Goal: Task Accomplishment & Management: Manage account settings

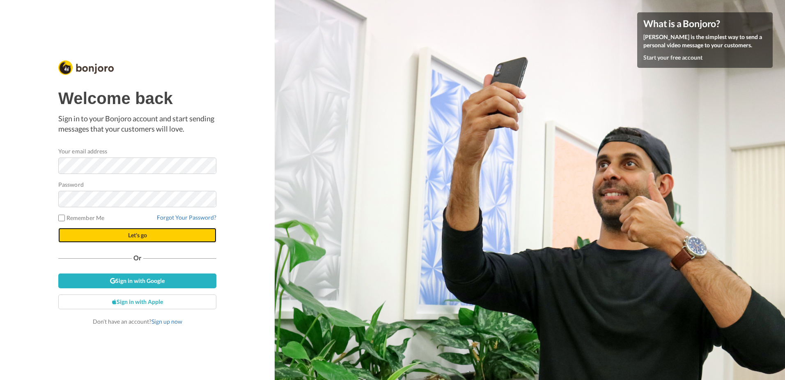
click at [133, 237] on span "Let's go" at bounding box center [137, 234] width 19 height 7
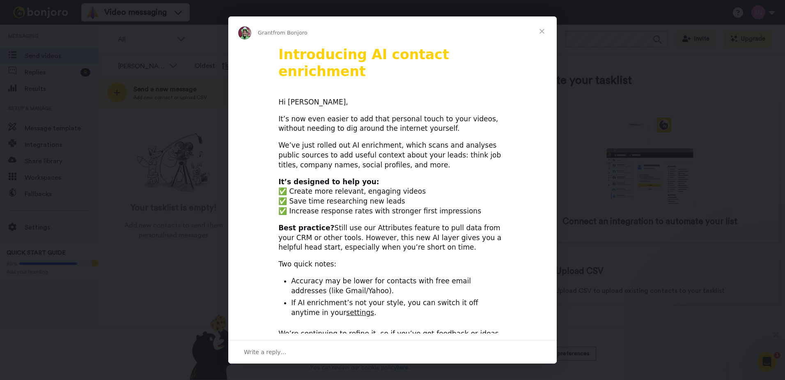
click at [543, 32] on span "Close" at bounding box center [542, 31] width 30 height 30
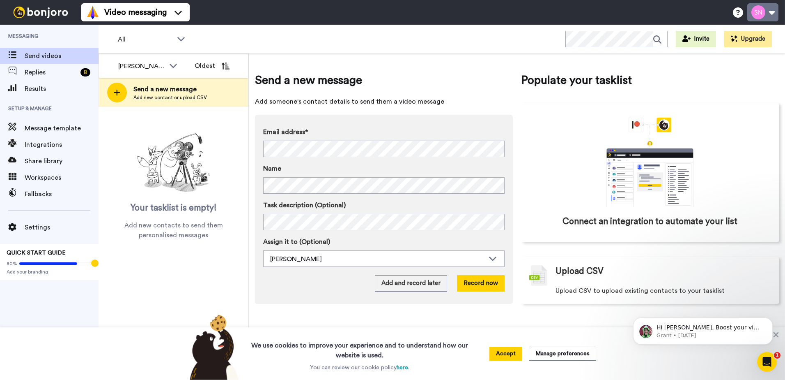
click at [771, 16] on button at bounding box center [763, 12] width 31 height 18
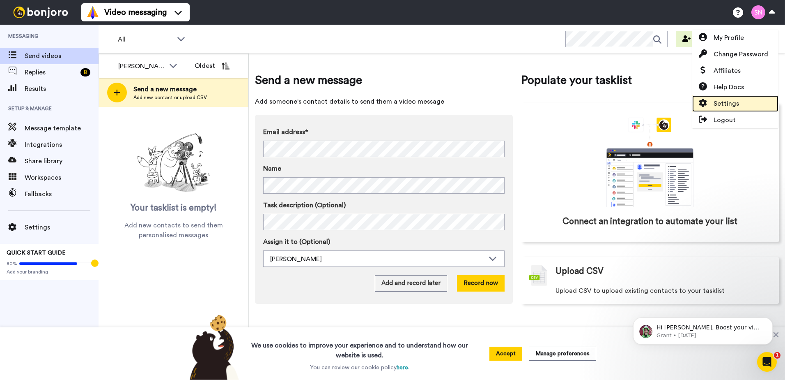
click at [725, 101] on span "Settings" at bounding box center [726, 104] width 25 height 10
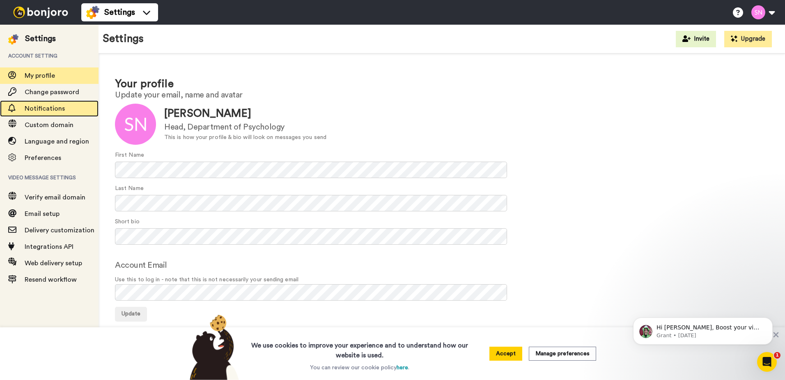
click at [37, 106] on span "Notifications" at bounding box center [45, 108] width 40 height 7
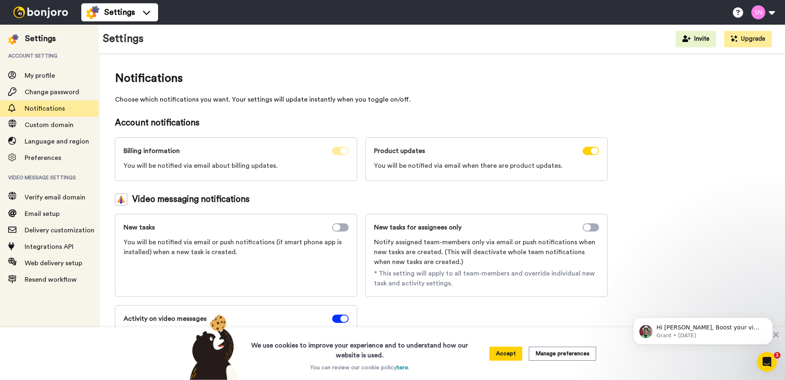
click at [340, 149] on span at bounding box center [340, 151] width 16 height 8
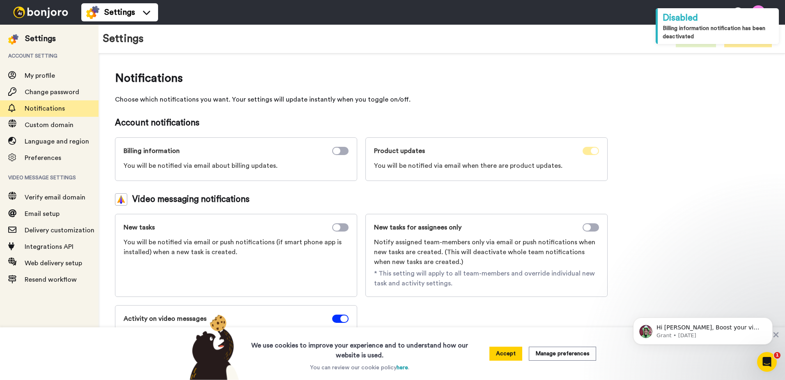
click at [592, 150] on icon at bounding box center [594, 150] width 7 height 7
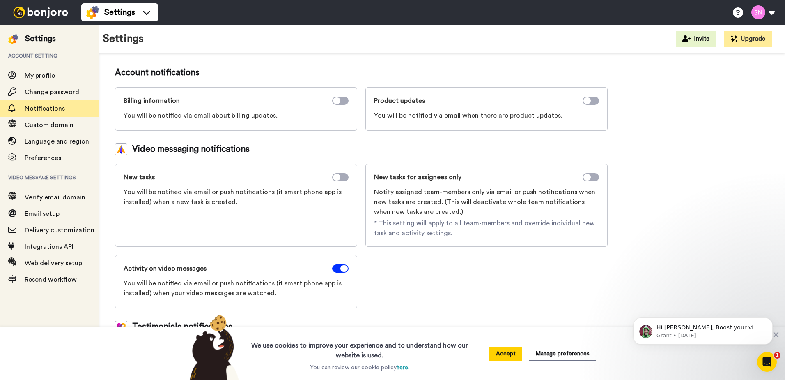
scroll to position [86, 0]
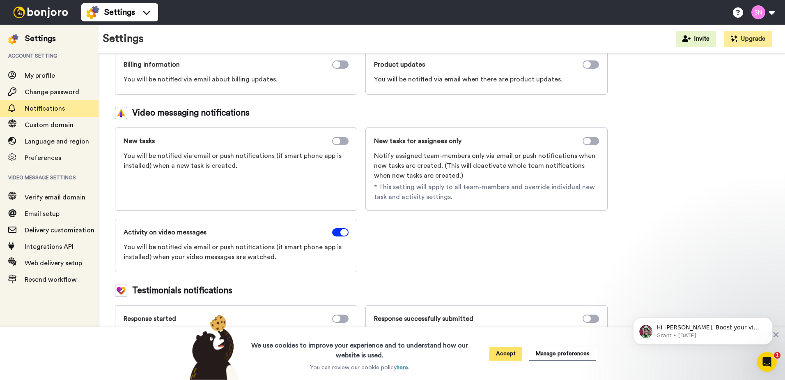
click at [515, 356] on button "Accept" at bounding box center [506, 353] width 33 height 14
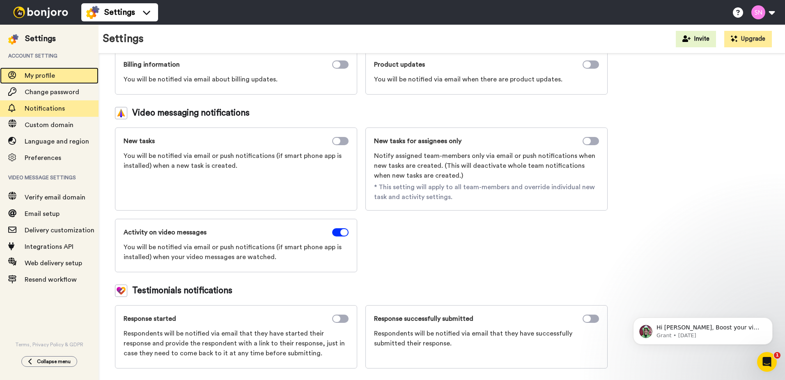
click at [49, 77] on span "My profile" at bounding box center [40, 75] width 30 height 7
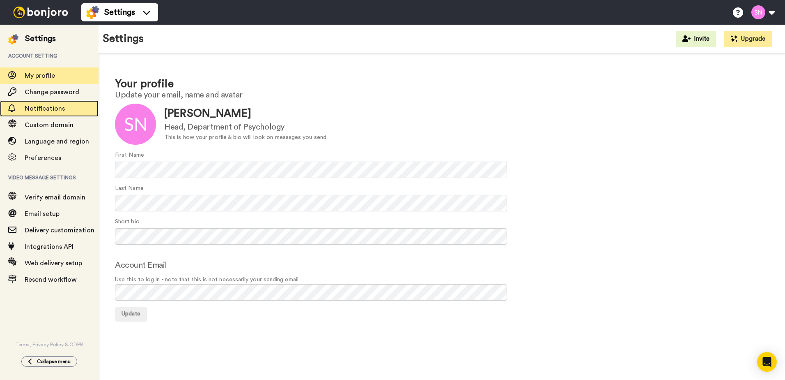
click at [54, 104] on span "Notifications" at bounding box center [62, 109] width 74 height 10
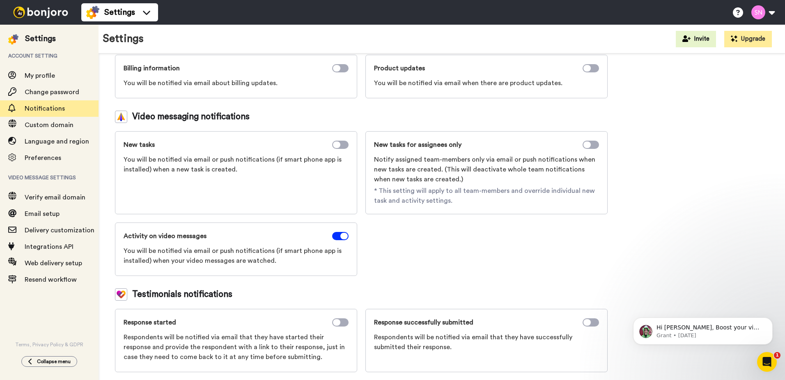
scroll to position [86, 0]
